Goal: Task Accomplishment & Management: Manage account settings

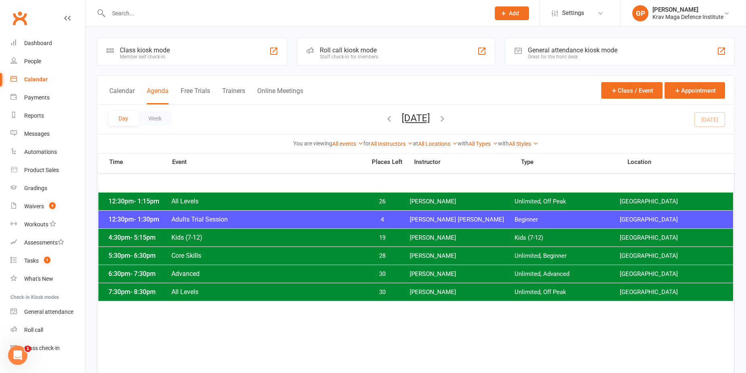
click at [230, 205] on div "12:30pm - 1:15pm All Levels 26 [PERSON_NAME] Unlimited, Off Peak [GEOGRAPHIC_DA…" at bounding box center [415, 202] width 634 height 18
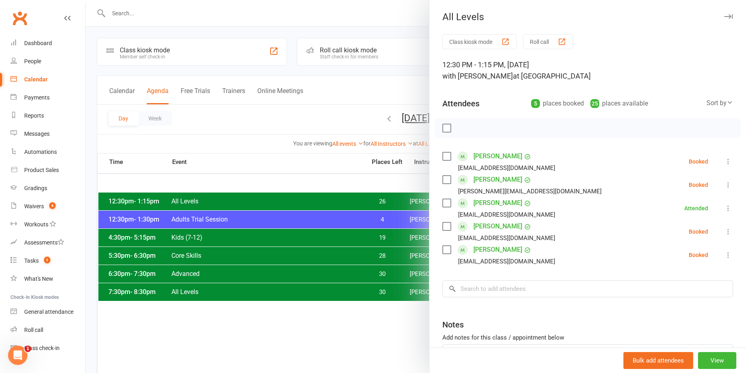
click at [289, 103] on div at bounding box center [415, 186] width 660 height 373
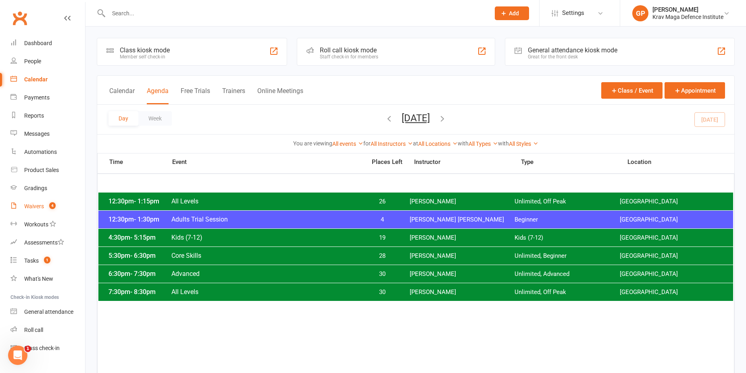
click at [54, 200] on link "Waivers 4" at bounding box center [47, 206] width 75 height 18
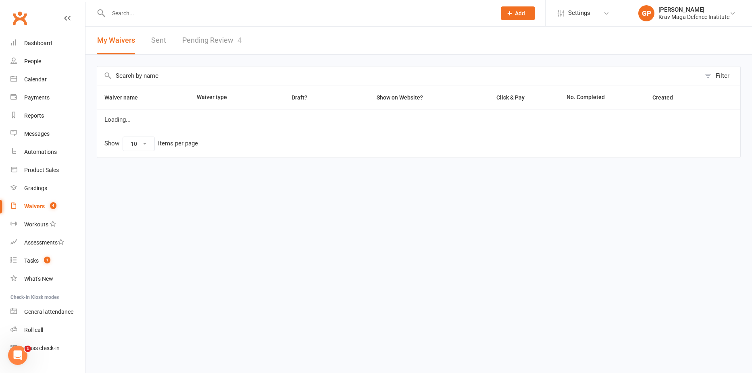
click at [204, 40] on link "Pending Review 4" at bounding box center [211, 41] width 59 height 28
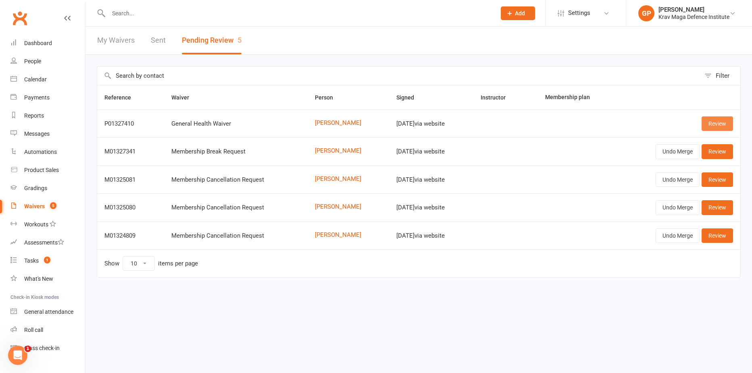
click at [715, 123] on link "Review" at bounding box center [716, 123] width 31 height 15
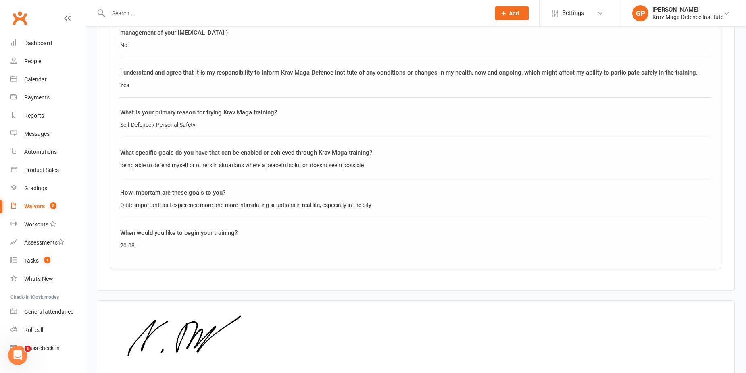
scroll to position [1174, 0]
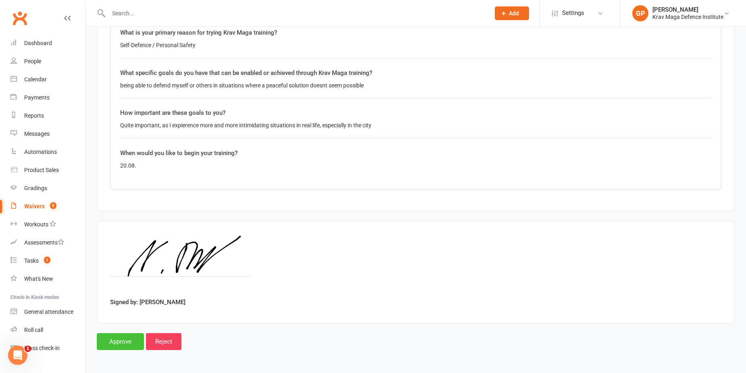
click at [110, 339] on input "Approve" at bounding box center [120, 341] width 47 height 17
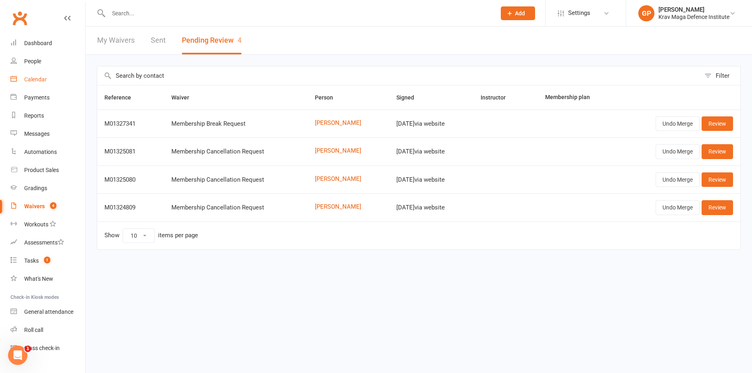
click at [51, 83] on link "Calendar" at bounding box center [47, 80] width 75 height 18
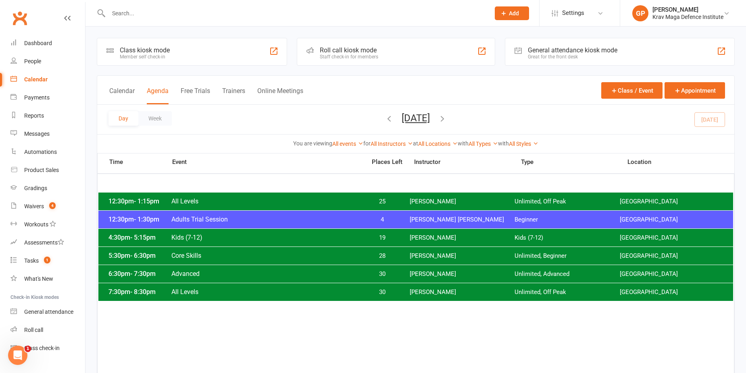
click at [447, 121] on icon "button" at bounding box center [442, 118] width 9 height 9
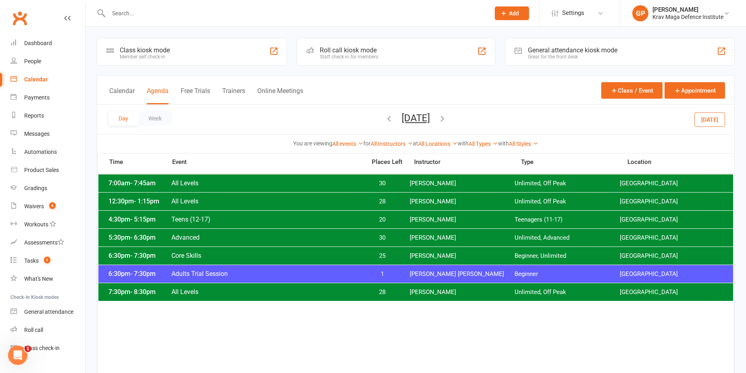
click at [411, 278] on div "6:30pm - 7:30pm Adults Trial Session 1 [PERSON_NAME] [PERSON_NAME] Beginner [GE…" at bounding box center [415, 274] width 634 height 18
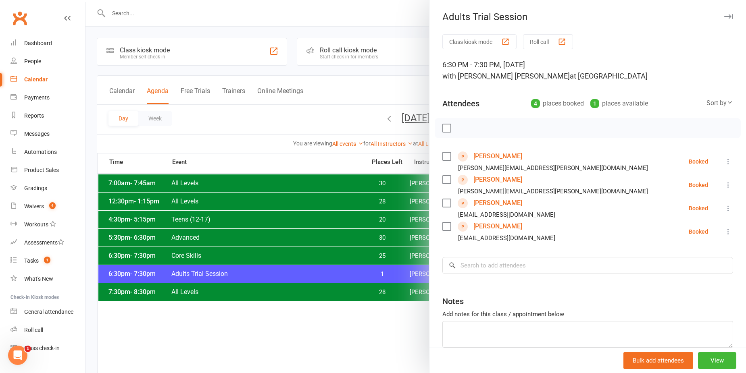
click at [370, 232] on div at bounding box center [415, 186] width 660 height 373
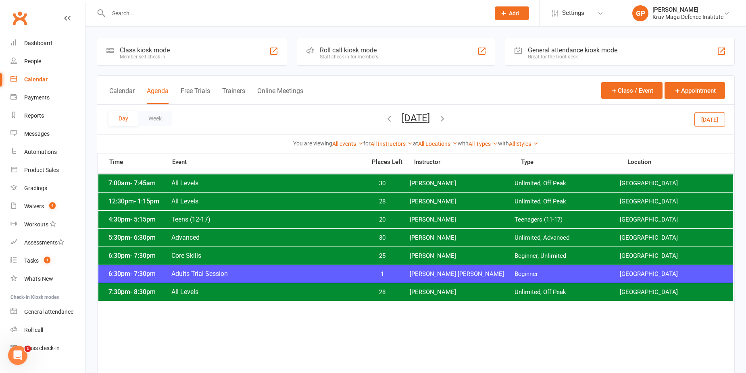
click at [342, 116] on div "Day Week [DATE] [DATE] Sun Mon Tue Wed Thu Fri Sat 27 28 29 30 31 01 02 03 04 0…" at bounding box center [415, 119] width 637 height 29
click at [384, 121] on icon "button" at bounding box center [388, 118] width 9 height 9
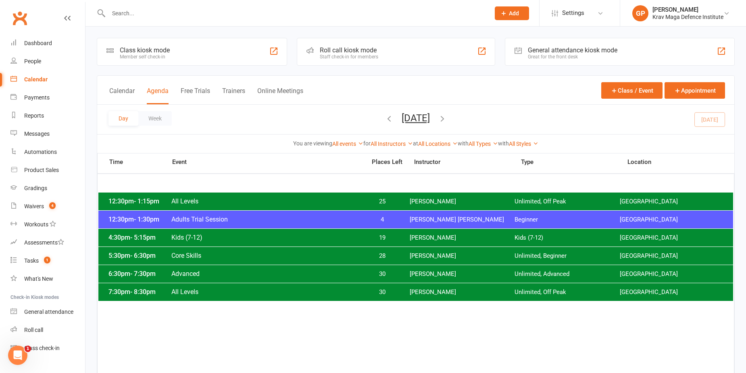
click at [447, 117] on icon "button" at bounding box center [442, 118] width 9 height 9
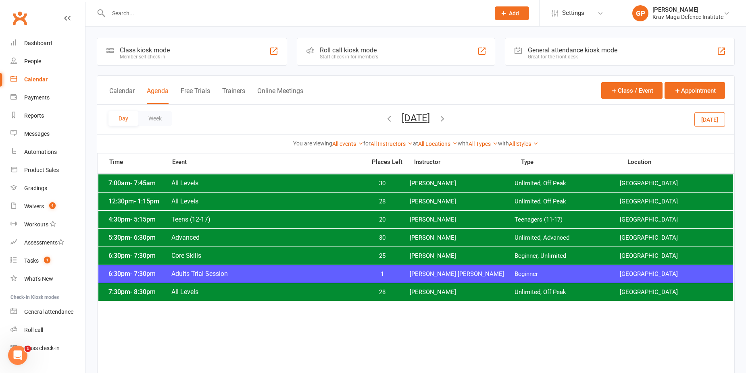
click at [438, 272] on span "[PERSON_NAME] [PERSON_NAME]" at bounding box center [461, 274] width 105 height 8
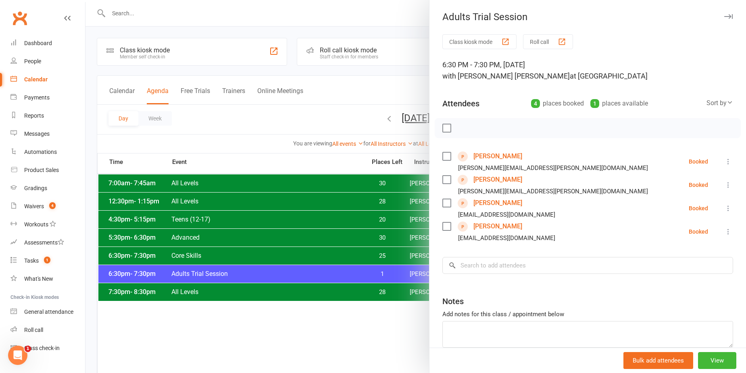
click at [473, 226] on link "[PERSON_NAME]" at bounding box center [497, 226] width 49 height 13
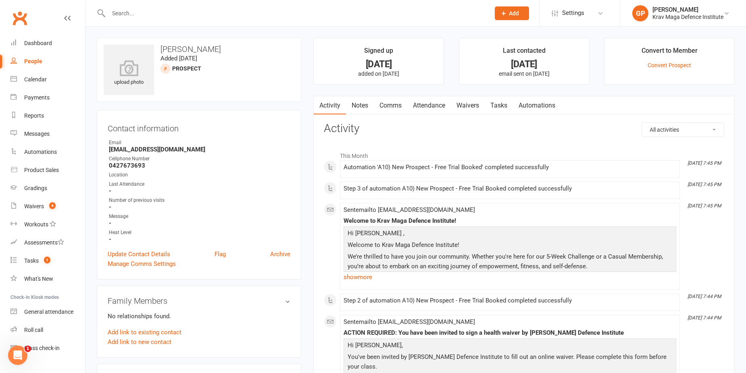
click at [432, 108] on link "Attendance" at bounding box center [429, 105] width 44 height 19
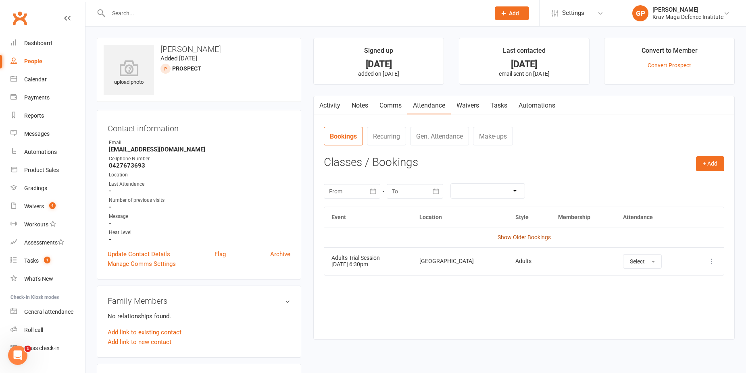
click at [517, 237] on link "Show Older Bookings" at bounding box center [523, 237] width 53 height 6
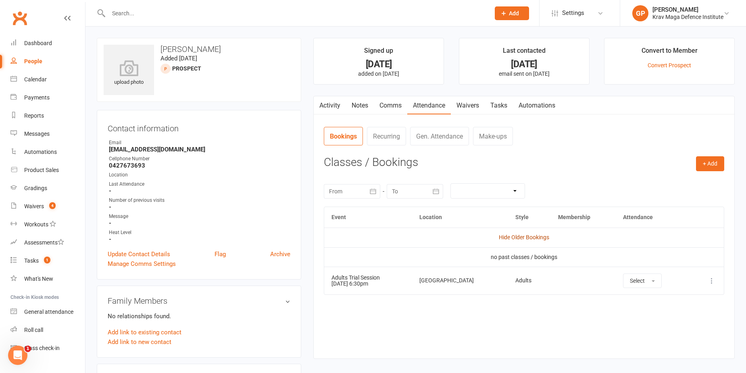
click at [516, 237] on link "Hide Older Bookings" at bounding box center [524, 237] width 50 height 6
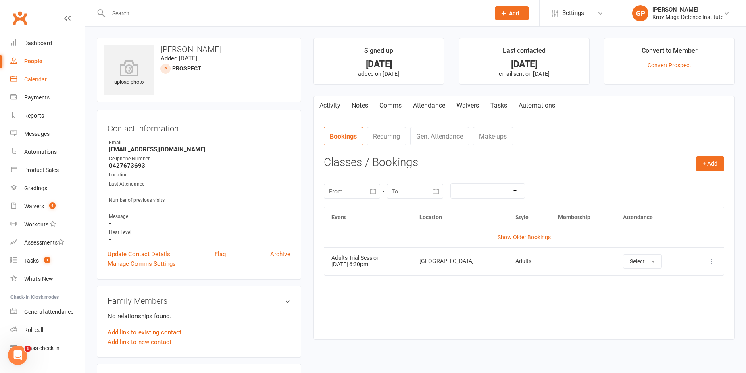
click at [38, 83] on div "Calendar" at bounding box center [35, 79] width 23 height 6
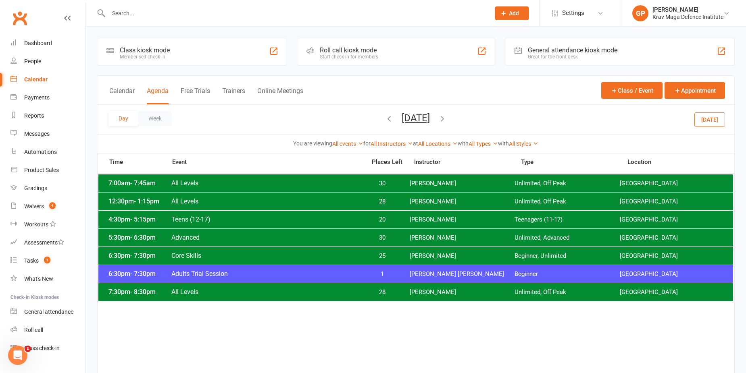
click at [384, 118] on icon "button" at bounding box center [388, 118] width 9 height 9
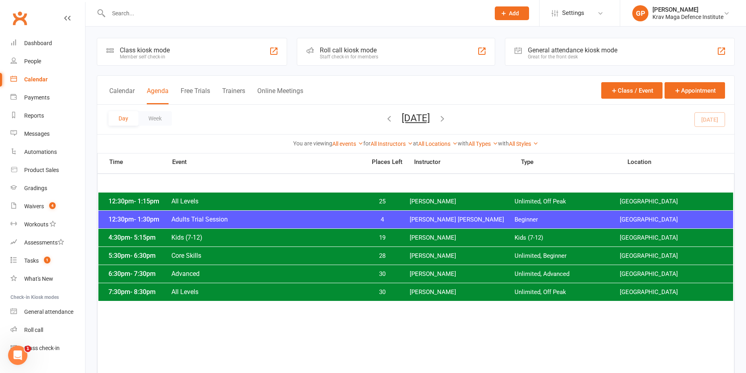
click at [384, 116] on icon "button" at bounding box center [388, 118] width 9 height 9
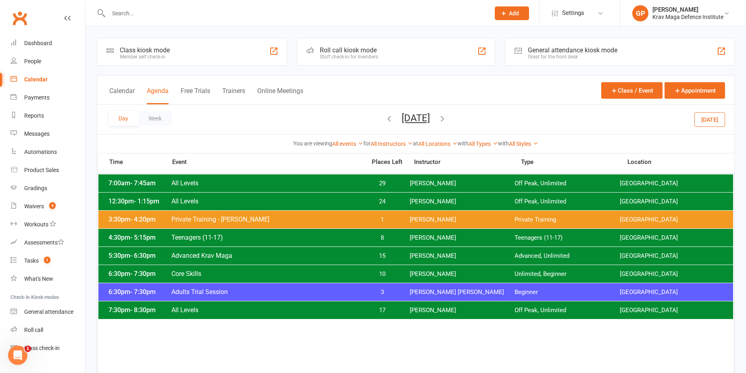
click at [396, 293] on span "3" at bounding box center [382, 293] width 42 height 8
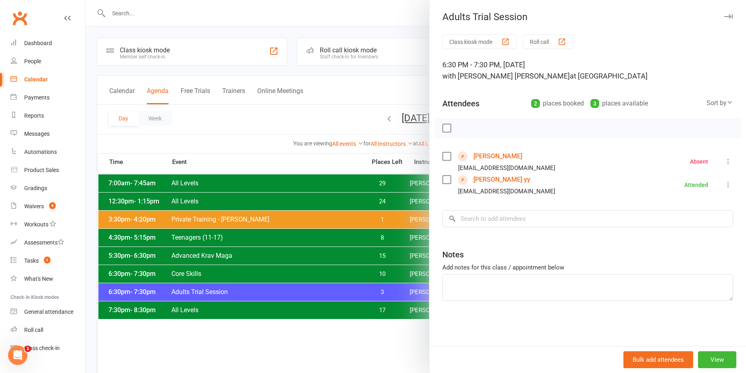
click at [306, 118] on div at bounding box center [415, 186] width 660 height 373
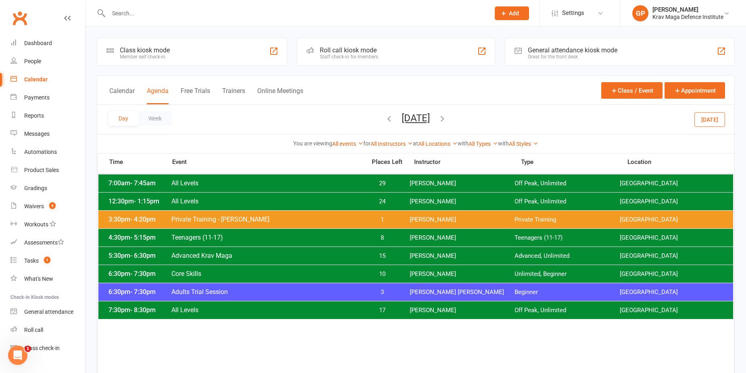
click at [447, 121] on icon "button" at bounding box center [442, 118] width 9 height 9
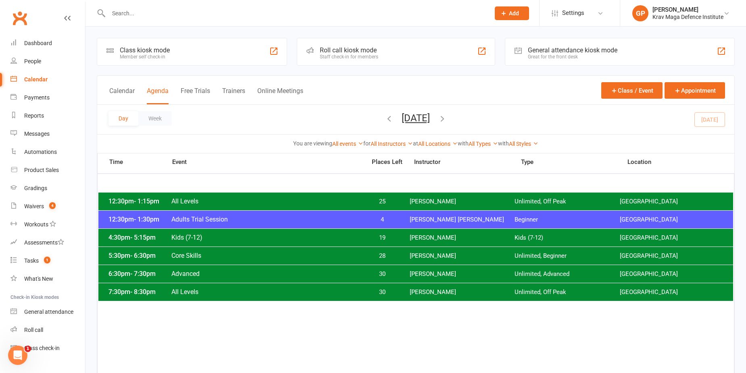
click at [447, 118] on icon "button" at bounding box center [442, 118] width 9 height 9
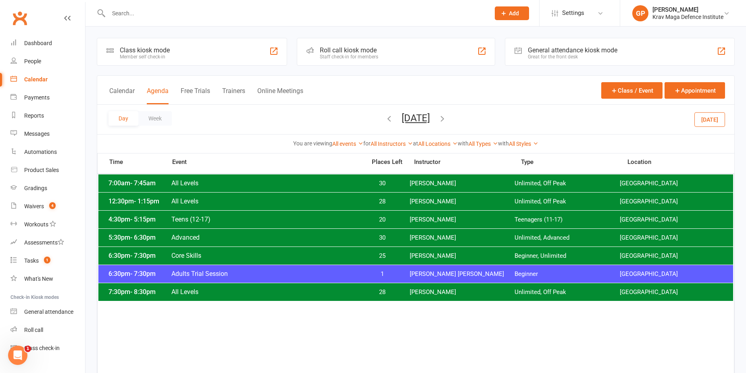
click at [417, 273] on span "[PERSON_NAME] [PERSON_NAME]" at bounding box center [461, 274] width 105 height 8
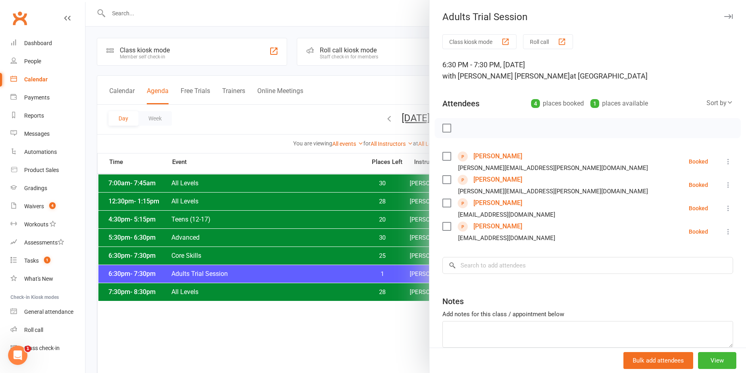
click at [271, 120] on div at bounding box center [415, 186] width 660 height 373
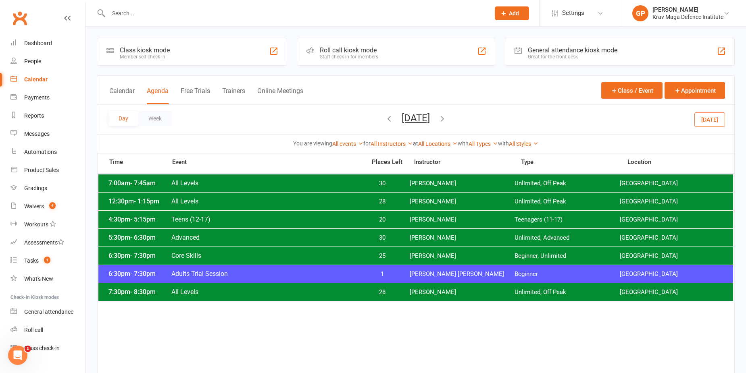
click at [698, 118] on button "[DATE]" at bounding box center [709, 119] width 31 height 15
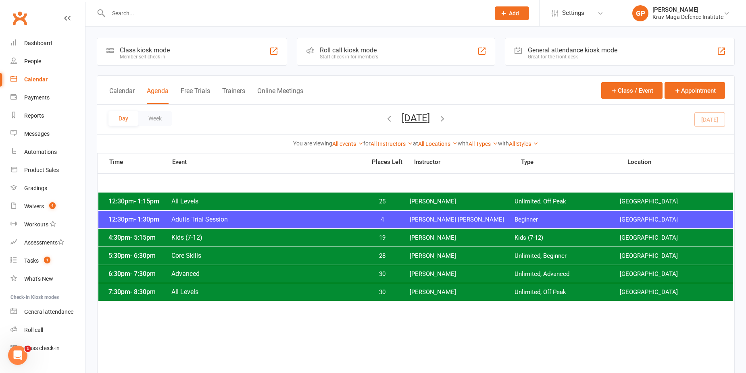
click at [302, 196] on div "12:30pm - 1:15pm All Levels 25 [PERSON_NAME] Unlimited, Off Peak [GEOGRAPHIC_DA…" at bounding box center [415, 202] width 634 height 18
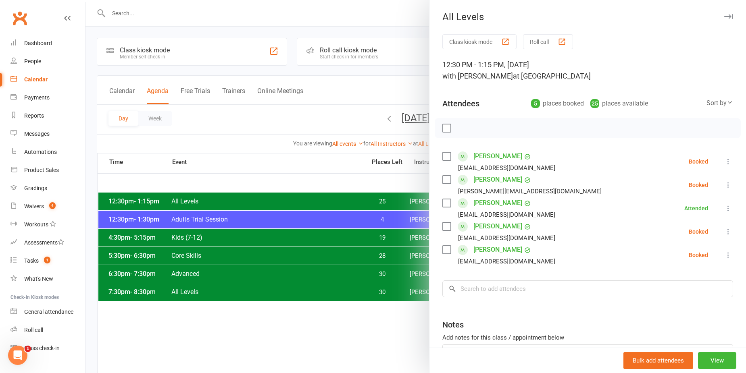
click at [197, 131] on div at bounding box center [415, 186] width 660 height 373
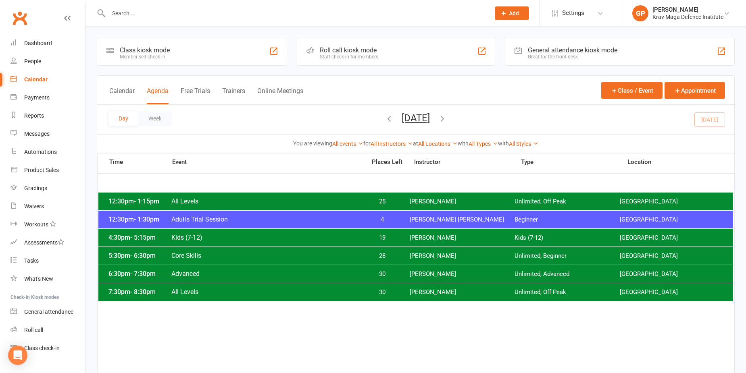
click at [395, 201] on span "25" at bounding box center [382, 202] width 42 height 8
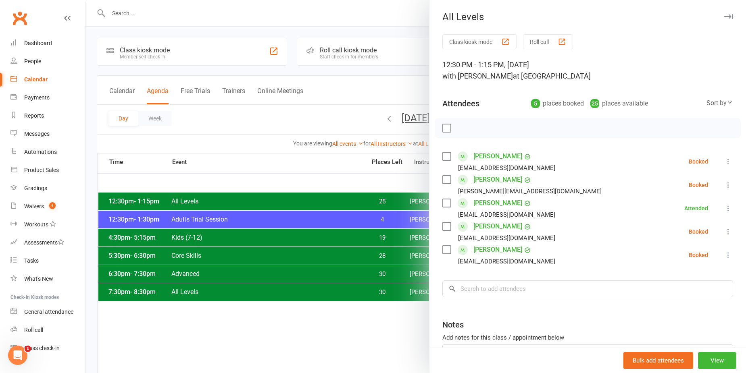
click at [341, 168] on div at bounding box center [415, 186] width 660 height 373
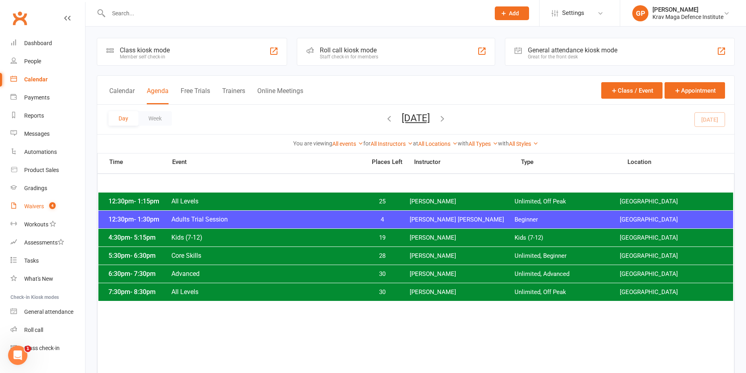
click at [50, 208] on span "4" at bounding box center [52, 205] width 6 height 7
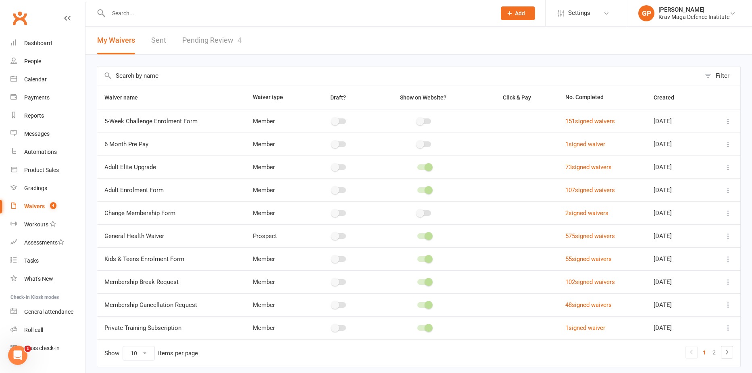
click at [222, 47] on link "Pending Review 4" at bounding box center [211, 41] width 59 height 28
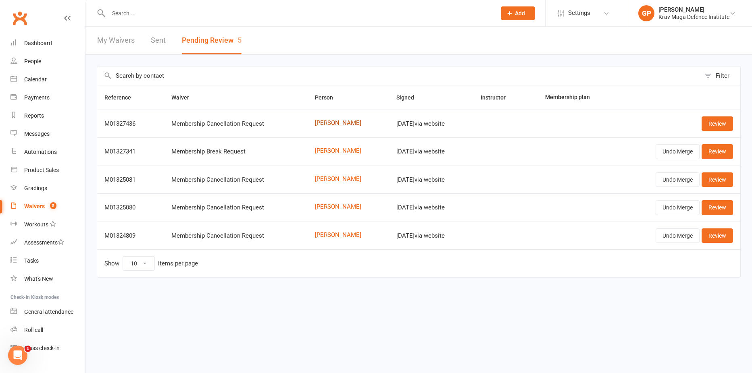
click at [319, 124] on link "Brent Gray" at bounding box center [348, 123] width 67 height 7
click at [717, 126] on link "Review" at bounding box center [716, 123] width 31 height 15
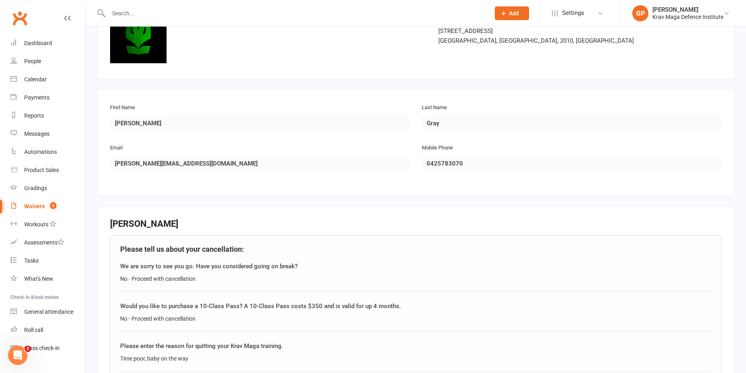
scroll to position [81, 0]
